Goal: Find specific page/section: Find specific page/section

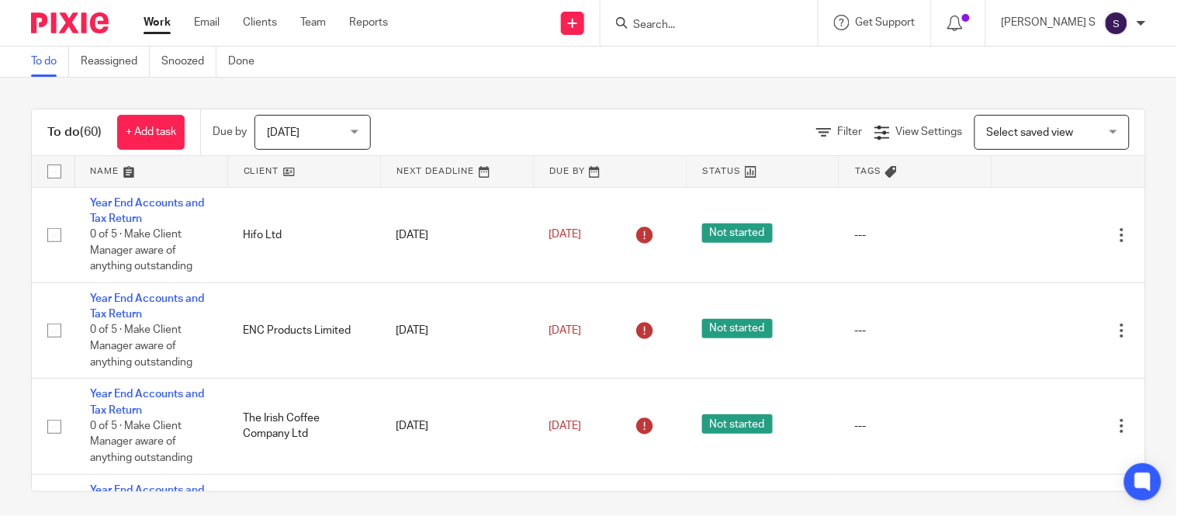
click at [676, 23] on input "Search" at bounding box center [701, 26] width 140 height 14
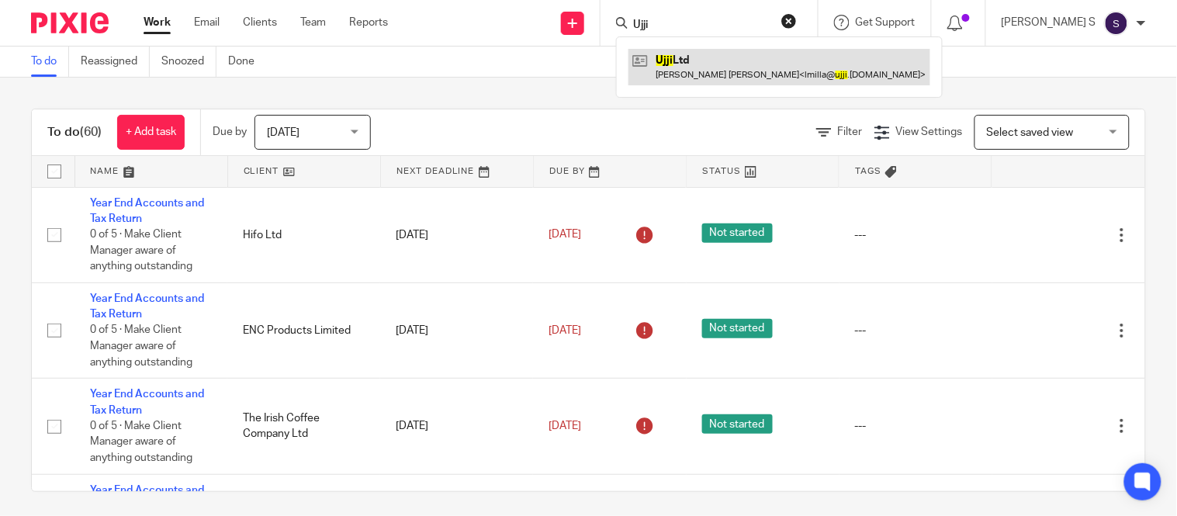
type input "Ujji"
click at [731, 74] on link at bounding box center [779, 67] width 302 height 36
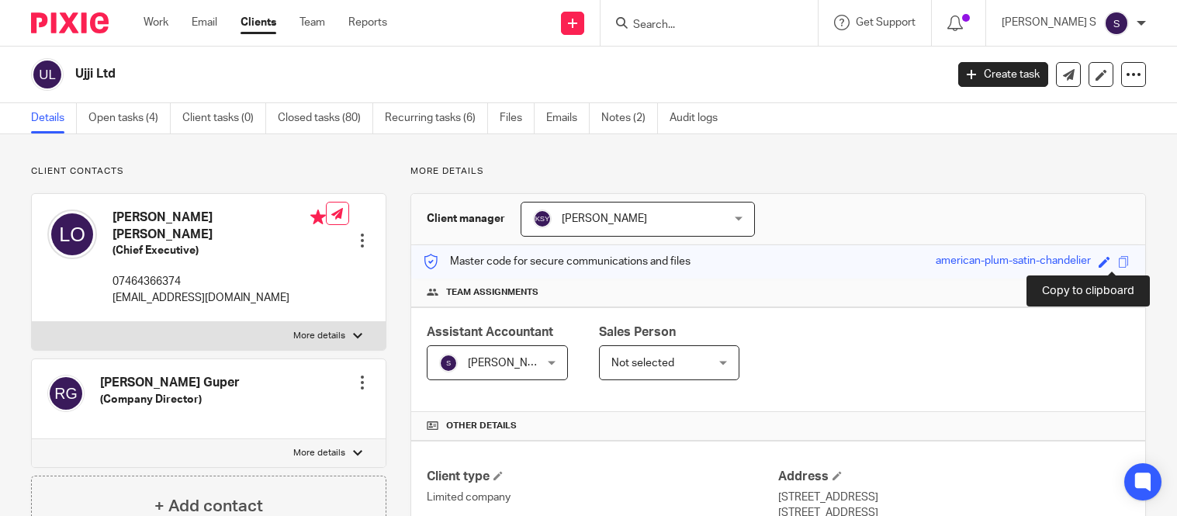
click at [1118, 261] on span at bounding box center [1124, 262] width 12 height 12
click at [703, 19] on input "Search" at bounding box center [701, 26] width 140 height 14
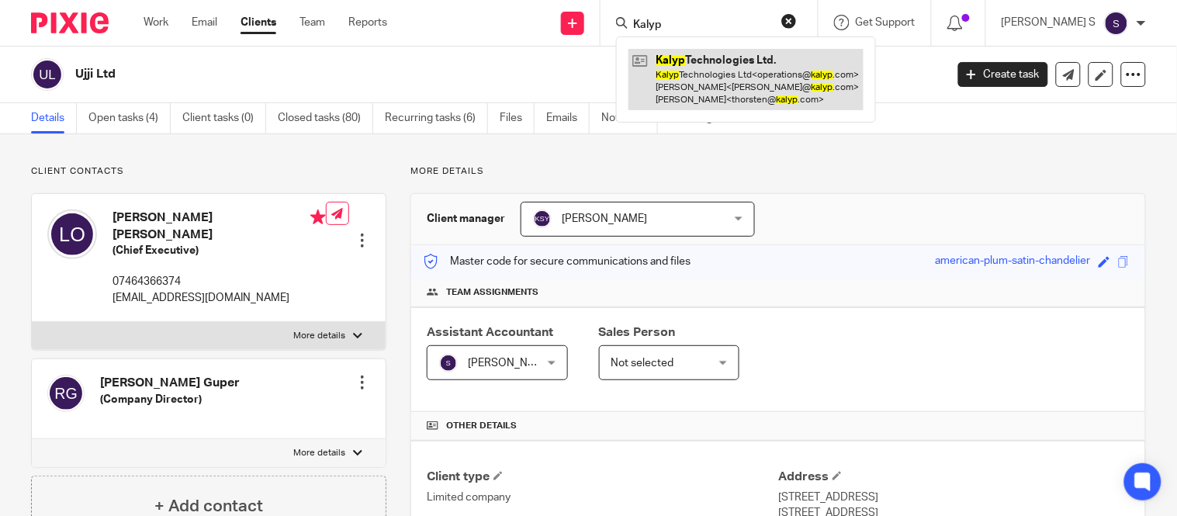
type input "Kalyp"
click at [720, 54] on link at bounding box center [745, 79] width 235 height 61
